Goal: Information Seeking & Learning: Learn about a topic

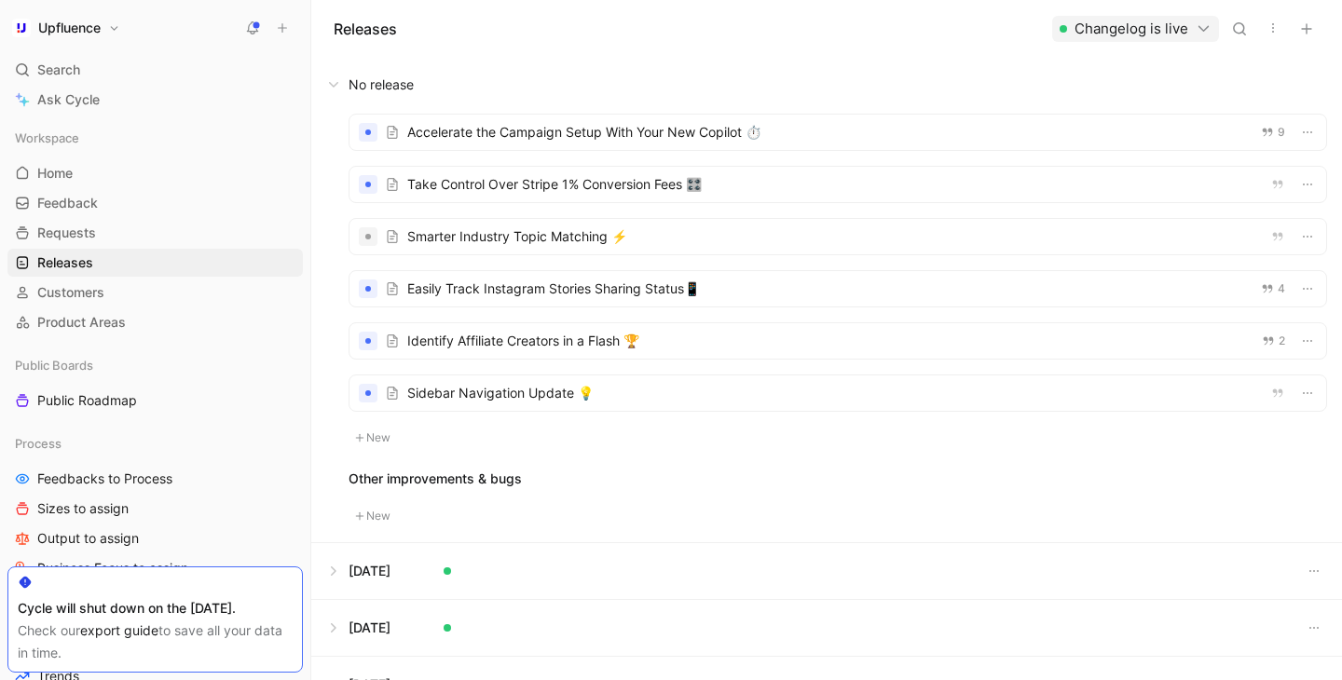
click at [524, 395] on div at bounding box center [838, 393] width 977 height 35
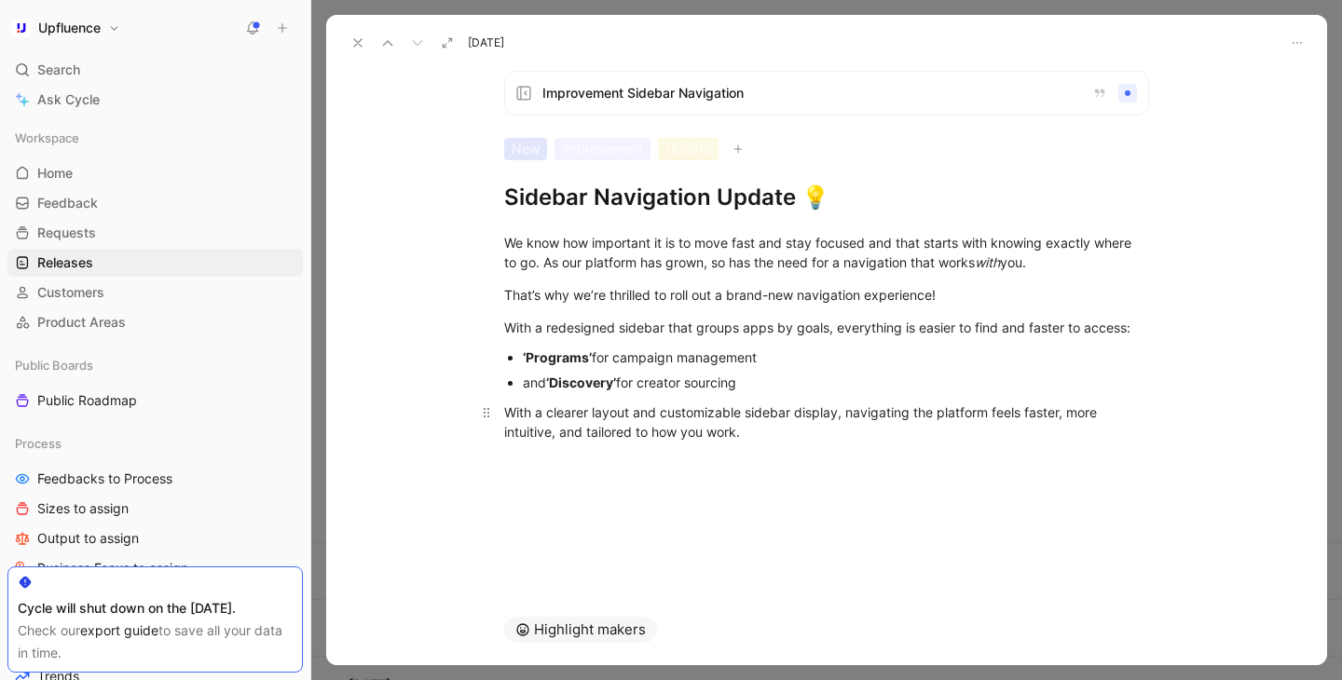
click at [778, 428] on div "With a clearer layout and customizable sidebar display, navigating the platform…" at bounding box center [826, 422] width 645 height 39
click at [505, 414] on div "With a clearer layout and customizable sidebar display, navigating the platform…" at bounding box center [826, 422] width 645 height 39
click at [505, 413] on div "With a clearer layout and customizable sidebar display, navigating the platform…" at bounding box center [826, 422] width 645 height 39
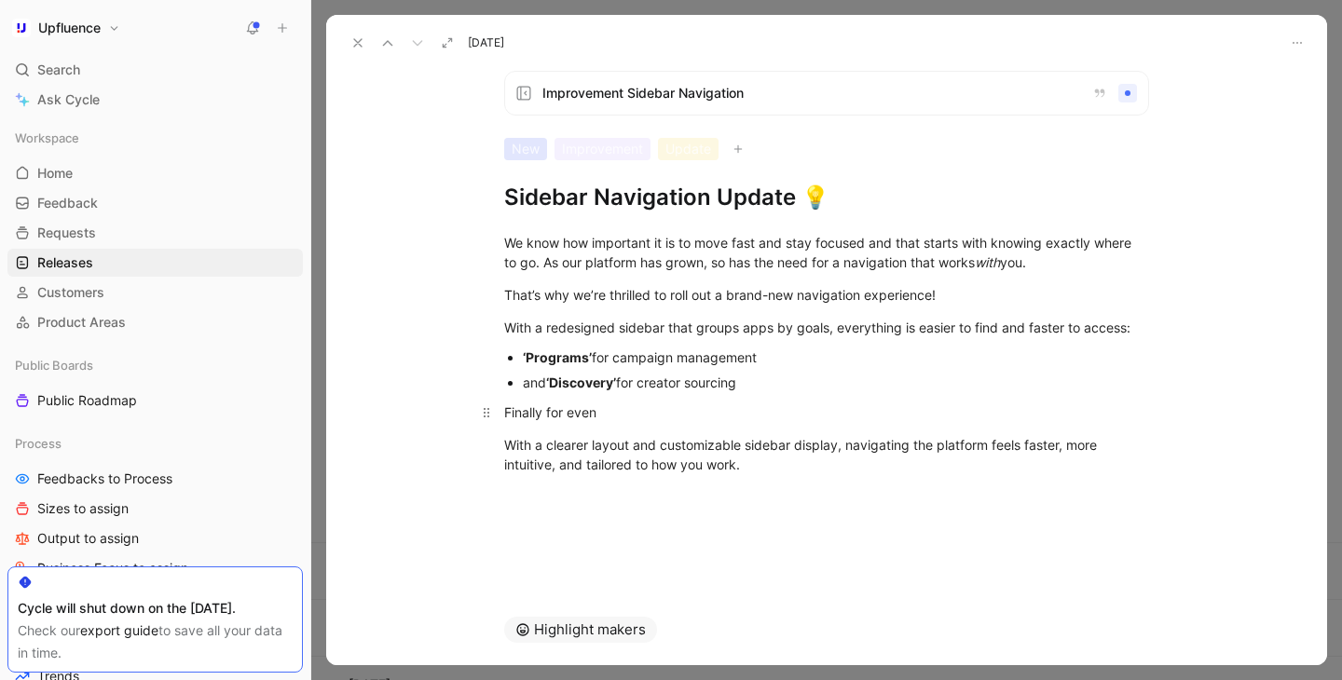
click at [707, 417] on div "Finally for even" at bounding box center [826, 413] width 645 height 20
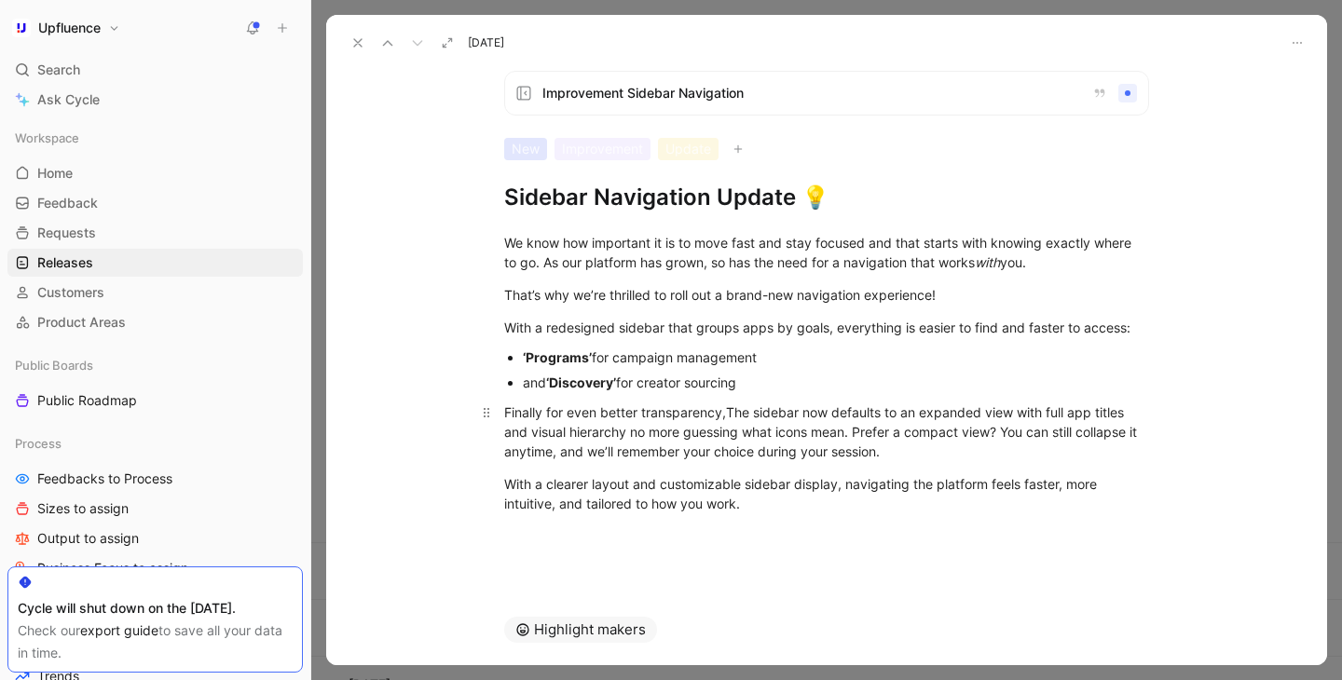
click at [743, 417] on span "The sidebar now defaults to an expanded view with full app titles and visual hi…" at bounding box center [822, 432] width 637 height 55
click at [878, 447] on span "the sidebar now defaults to an expanded view with full app titles and visual hi…" at bounding box center [822, 432] width 637 height 55
click at [705, 441] on div "Finally for even better transparency, the sidebar now defaults to an expanded v…" at bounding box center [826, 432] width 645 height 59
click at [626, 434] on span "the sidebar now defaults to an expanded view with full app titles and visual hi…" at bounding box center [822, 432] width 637 height 55
click at [634, 432] on span "the sidebar now defaults to an expanded view with full app titles and visual hi…" at bounding box center [822, 432] width 637 height 55
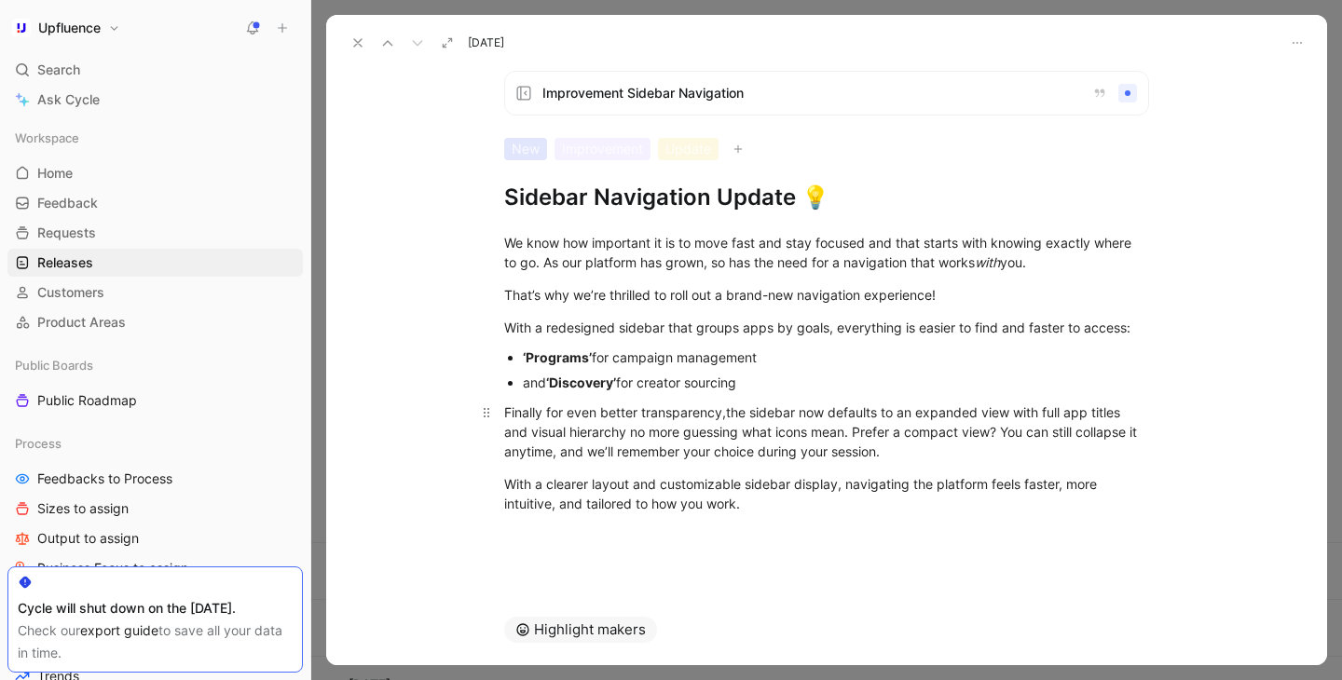
click at [734, 417] on span "the sidebar now defaults to an expanded view with full app titles and visual hi…" at bounding box center [822, 432] width 637 height 55
click at [519, 355] on ul "‘Programs’ for campaign management and ‘Discovery’ for creator sourcing" at bounding box center [827, 370] width 716 height 50
click at [623, 431] on span "the sidebar now defaults to an expanded view with full app titles and visual hi…" at bounding box center [822, 432] width 637 height 55
click at [854, 460] on div "Finally for even better transparency, the sidebar now defaults to an expanded v…" at bounding box center [826, 432] width 645 height 59
click at [638, 418] on div "Finally for even better transparency, the sidebar now defaults to an expanded v…" at bounding box center [826, 432] width 645 height 59
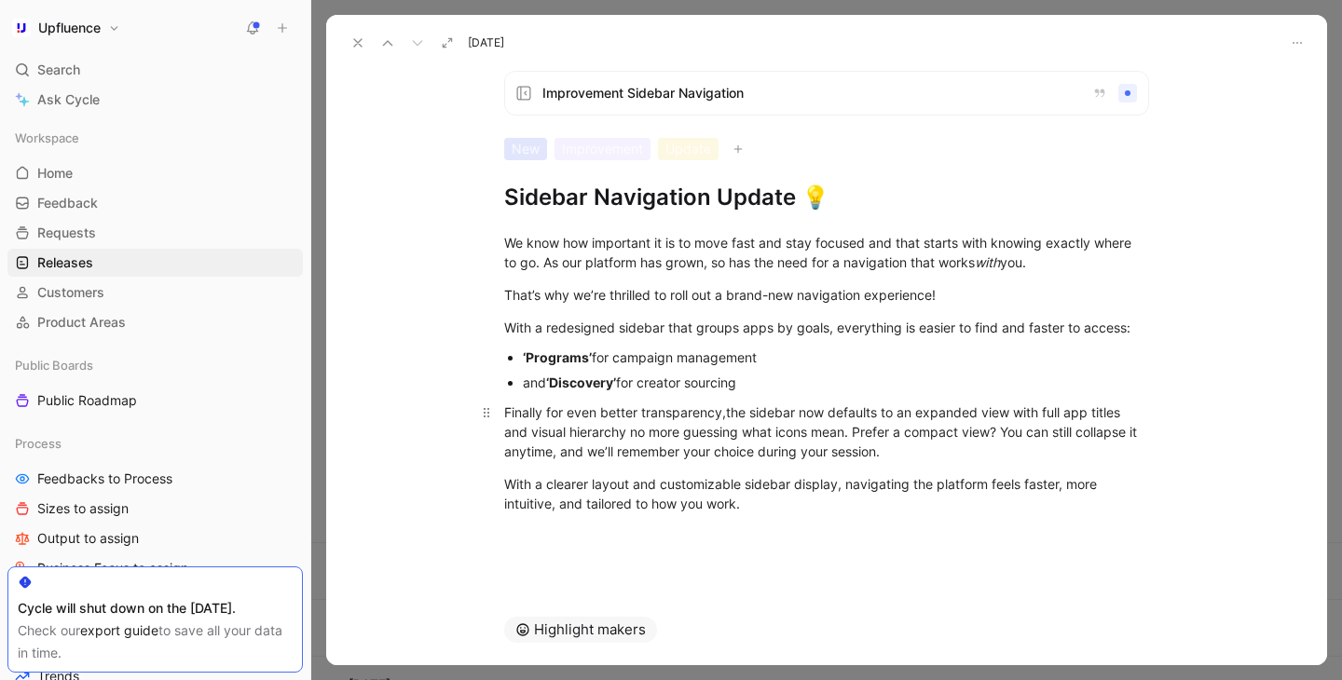
click at [934, 454] on div "Finally for even better transparency, the sidebar now defaults to an expanded v…" at bounding box center [826, 432] width 645 height 59
click at [916, 455] on div "Finally for even better transparency, the sidebar now defaults to an expanded v…" at bounding box center [826, 432] width 645 height 59
click at [780, 500] on div "With a clearer layout and customizable sidebar display, navigating the platform…" at bounding box center [826, 493] width 645 height 39
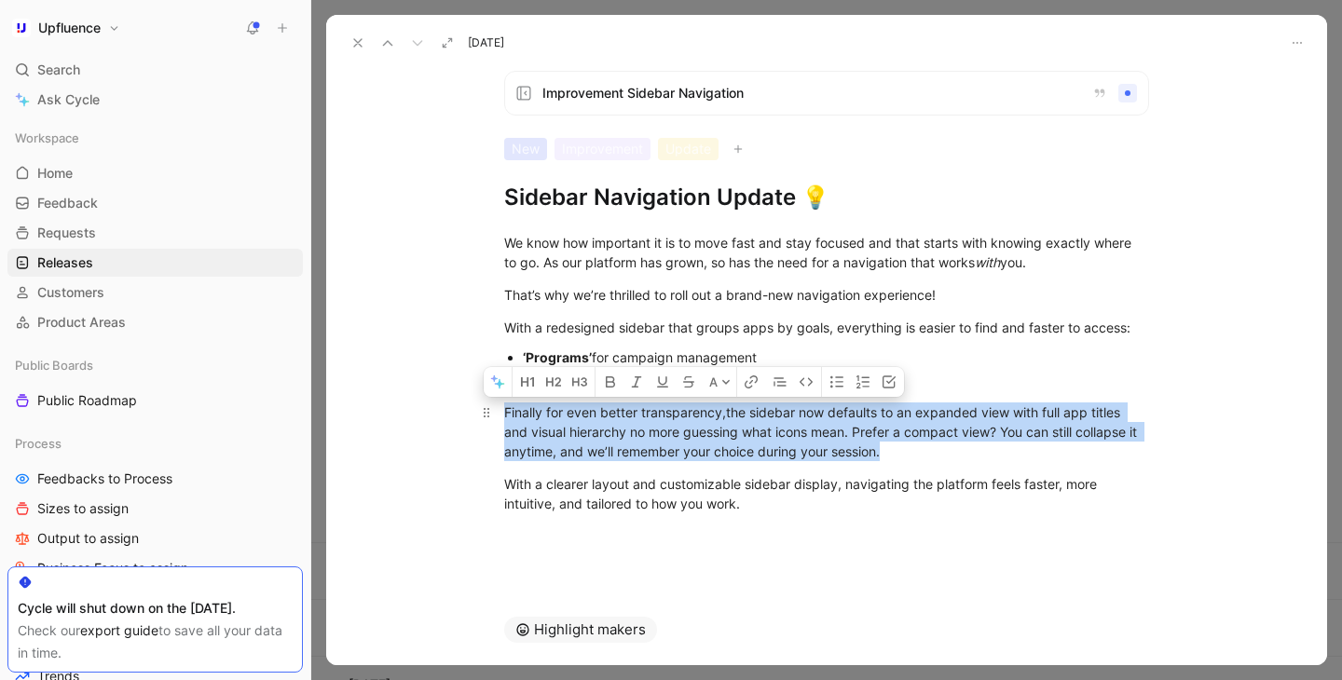
drag, startPoint x: 895, startPoint y: 455, endPoint x: 498, endPoint y: 420, distance: 398.6
click at [498, 420] on p "Finally for even better transparency, the sidebar now defaults to an expanded v…" at bounding box center [827, 432] width 716 height 70
copy div "Finally for even better transparency, the sidebar now defaults to an expanded v…"
click at [900, 442] on div "Finally for even better transparency, the sidebar now defaults to an expanded v…" at bounding box center [826, 432] width 645 height 59
drag, startPoint x: 900, startPoint y: 450, endPoint x: 497, endPoint y: 416, distance: 405.1
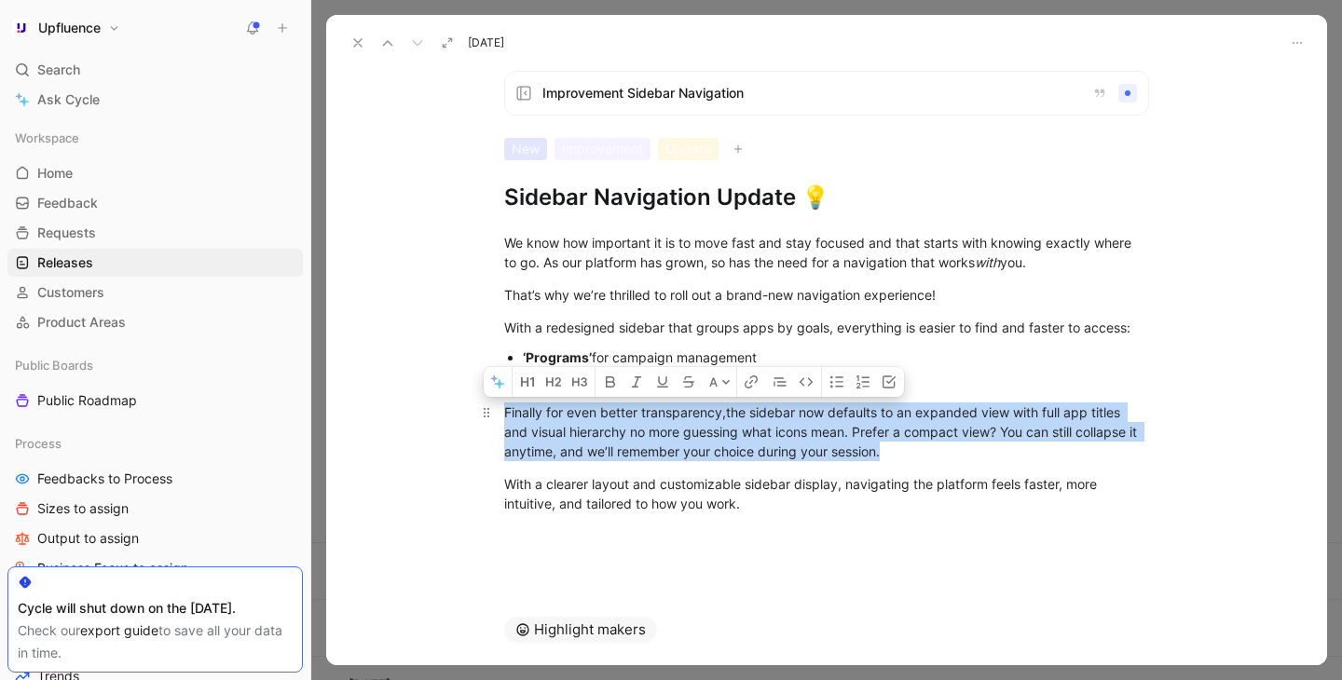
click at [497, 416] on p "Finally for even better transparency, the sidebar now defaults to an expanded v…" at bounding box center [827, 432] width 716 height 70
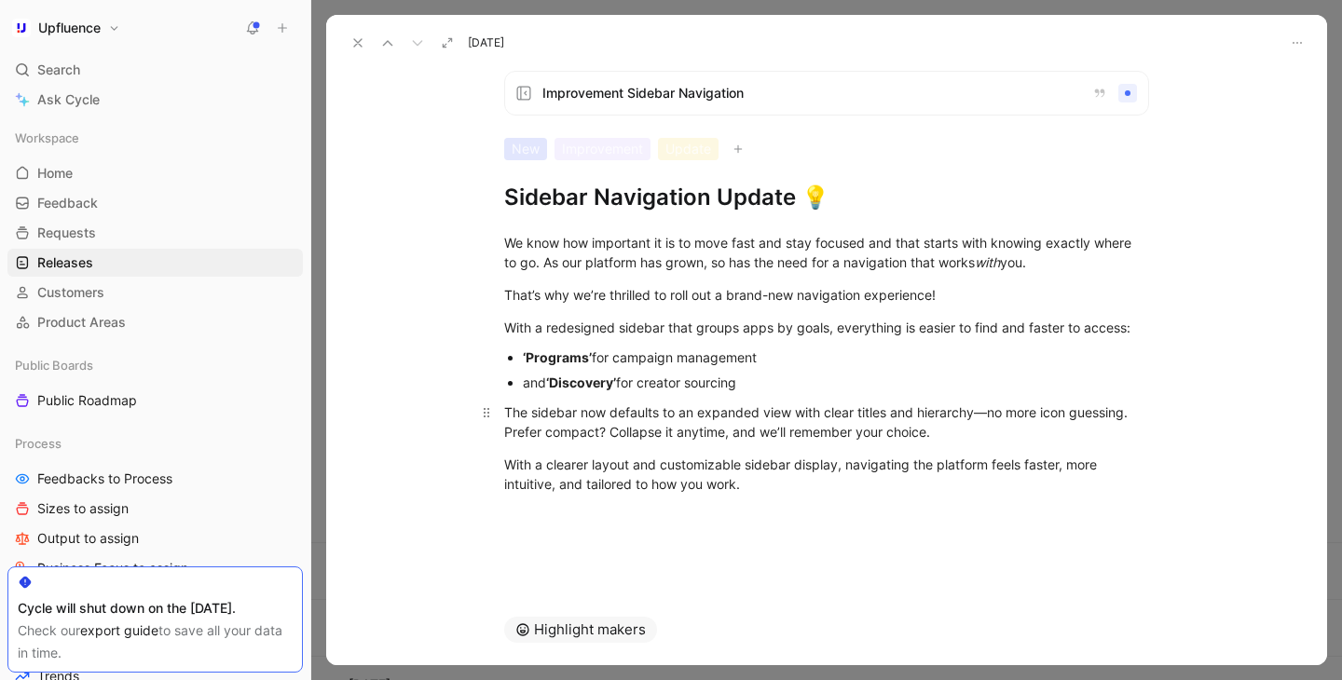
click at [510, 413] on div "The sidebar now defaults to an expanded view with clear titles and hierarchy—no…" at bounding box center [826, 422] width 645 height 39
click at [1128, 414] on div "For even better clarity, the sidebar now defaults to an expanded view with clea…" at bounding box center [826, 422] width 645 height 39
click at [839, 481] on div "With a clearer layout and customizable sidebar display, navigating the platform…" at bounding box center [826, 474] width 645 height 39
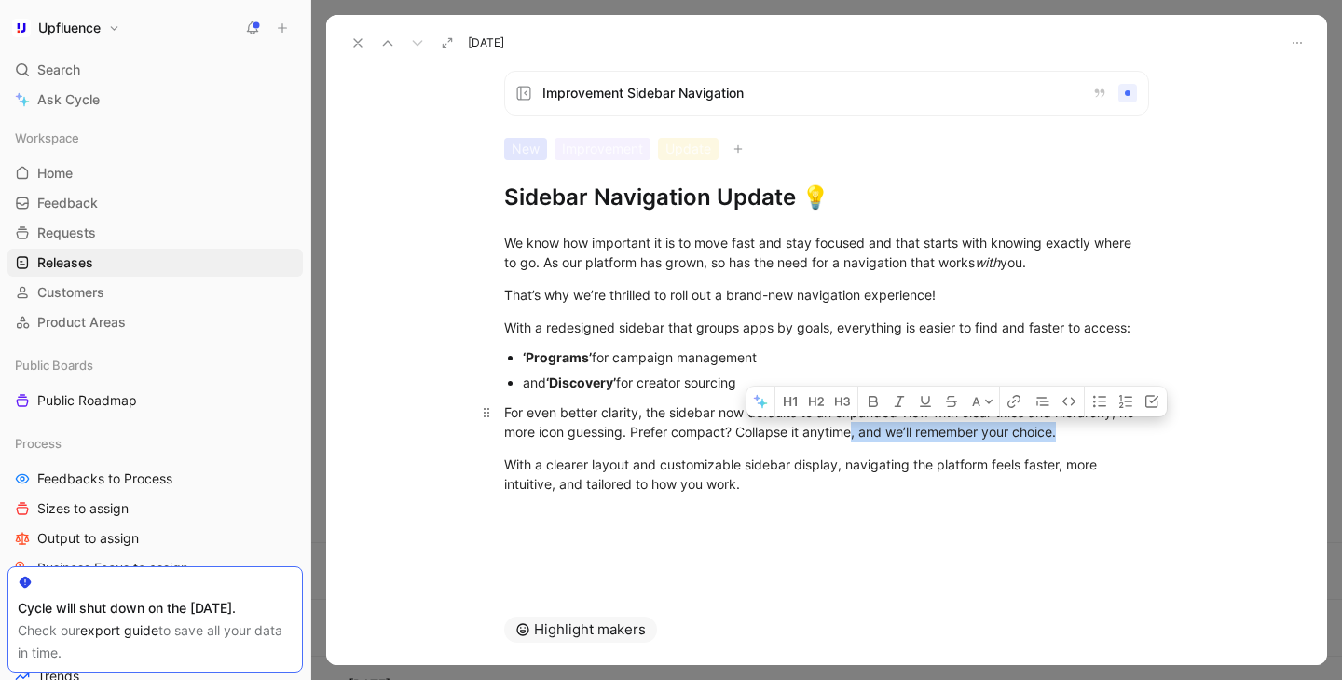
drag, startPoint x: 850, startPoint y: 436, endPoint x: 1109, endPoint y: 427, distance: 259.3
click at [1109, 427] on div "For even better clarity, the sidebar now defaults to an expanded view with clea…" at bounding box center [826, 422] width 645 height 39
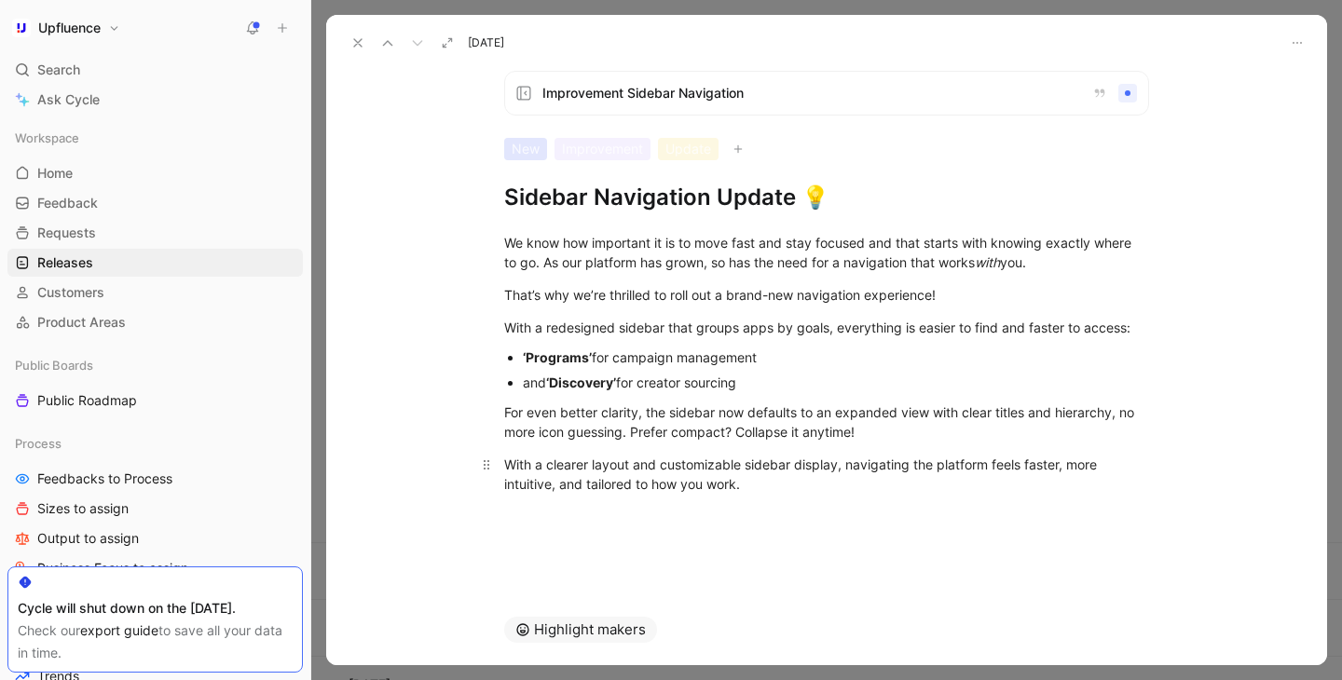
click at [811, 489] on div "With a clearer layout and customizable sidebar display, navigating the platform…" at bounding box center [826, 474] width 645 height 39
click at [360, 51] on button at bounding box center [358, 43] width 26 height 26
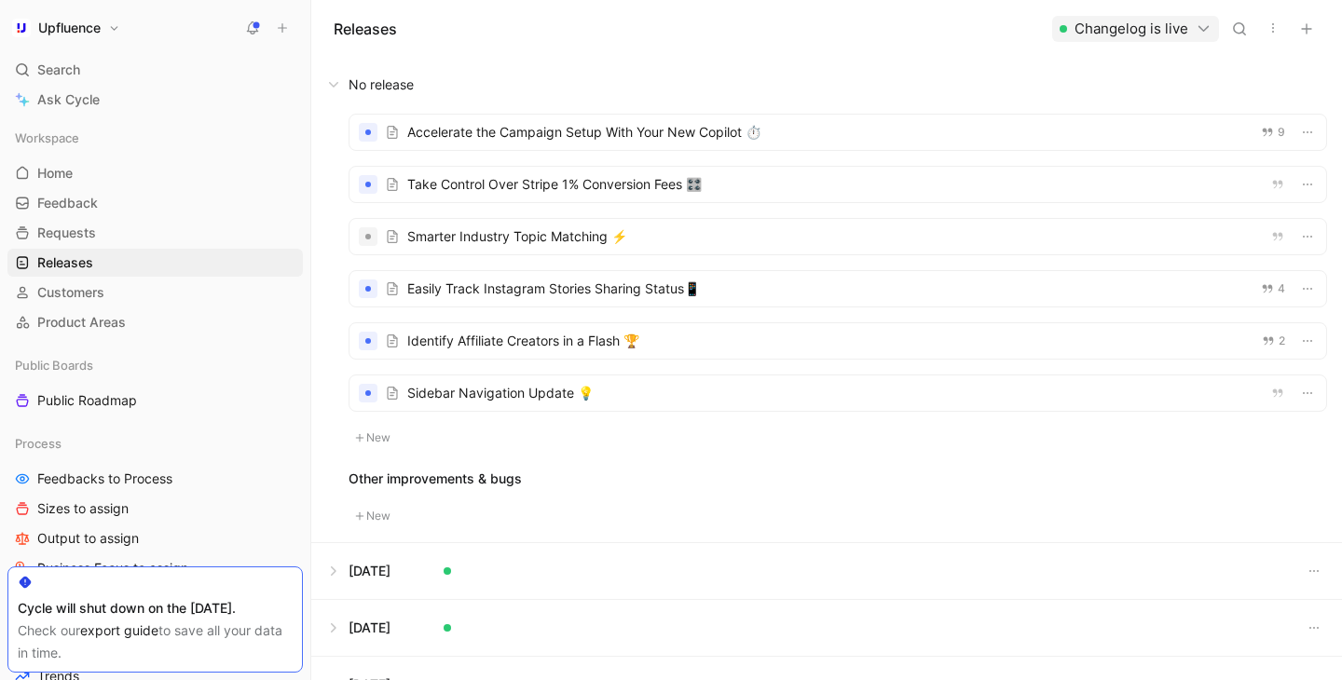
click at [666, 48] on div "Releases Changelog is live" at bounding box center [826, 28] width 1031 height 57
click at [507, 404] on div at bounding box center [838, 393] width 977 height 35
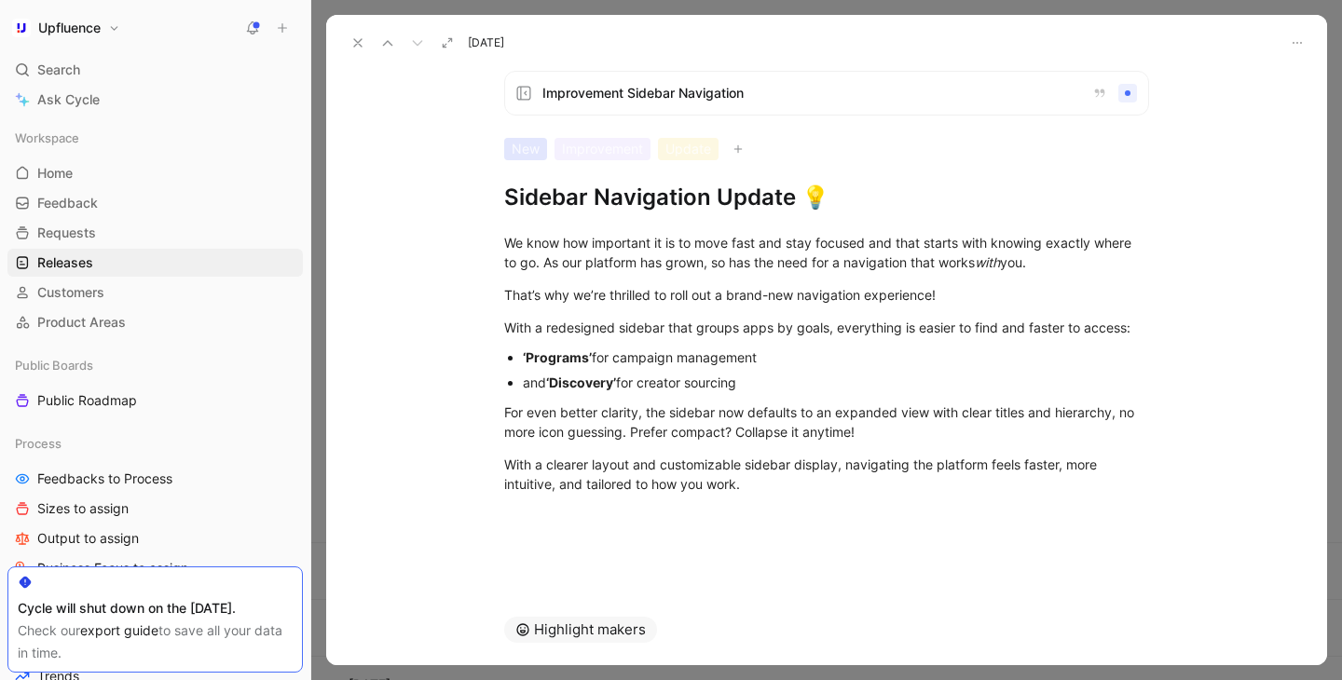
click at [356, 44] on use at bounding box center [357, 42] width 7 height 7
